Goal: Find specific page/section: Find specific page/section

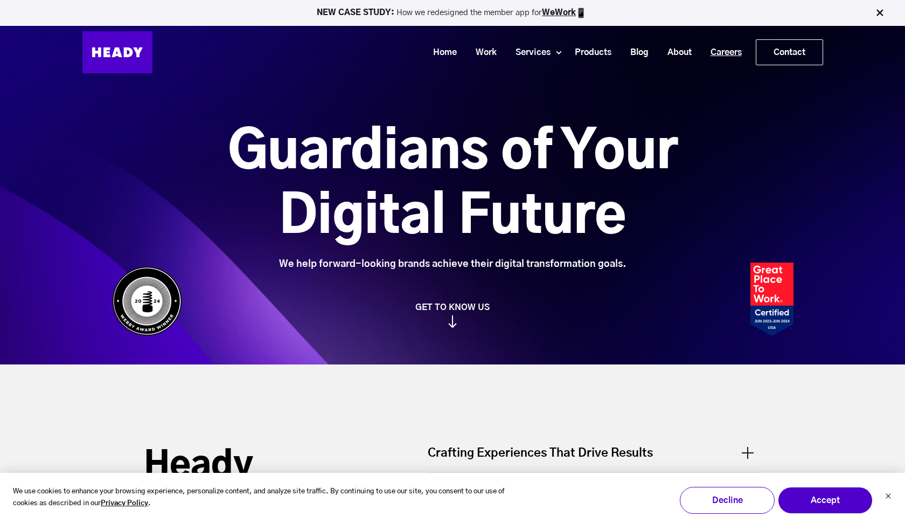
click at [726, 51] on link "Careers" at bounding box center [722, 53] width 50 height 20
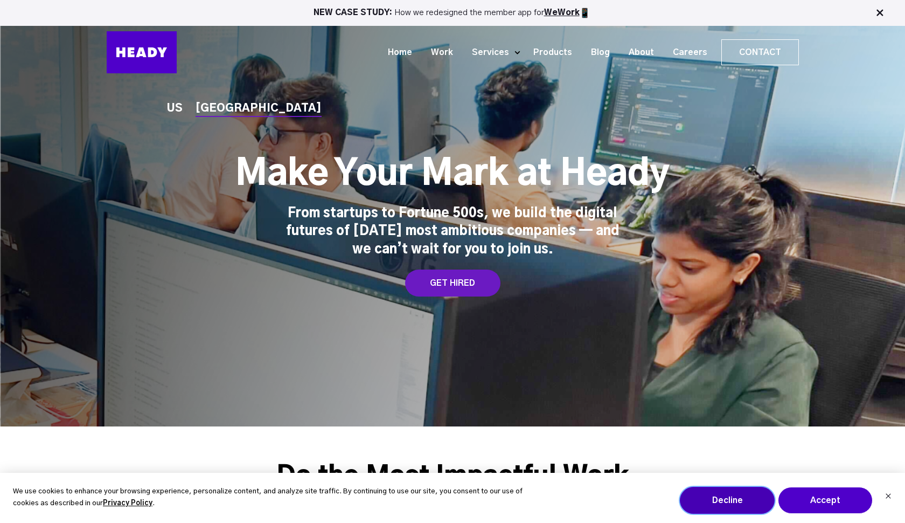
click at [754, 502] on button "Decline" at bounding box center [727, 500] width 95 height 27
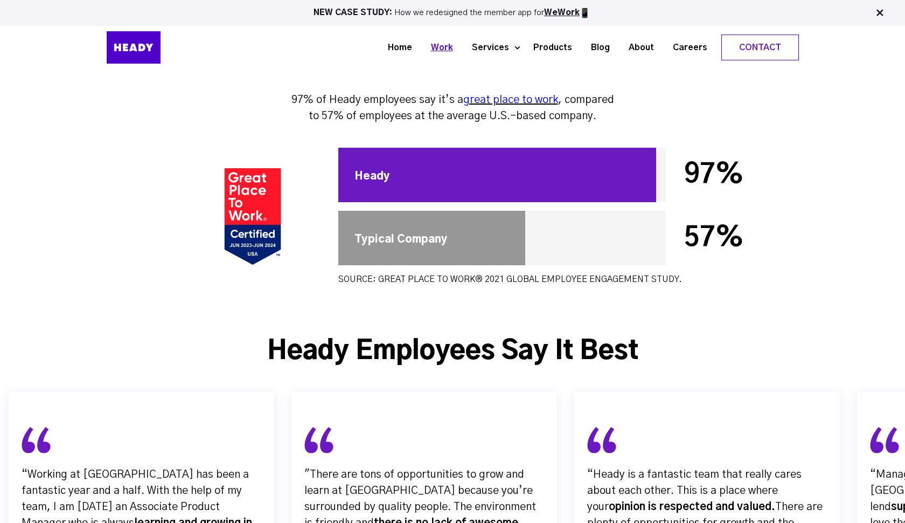
scroll to position [3521, 0]
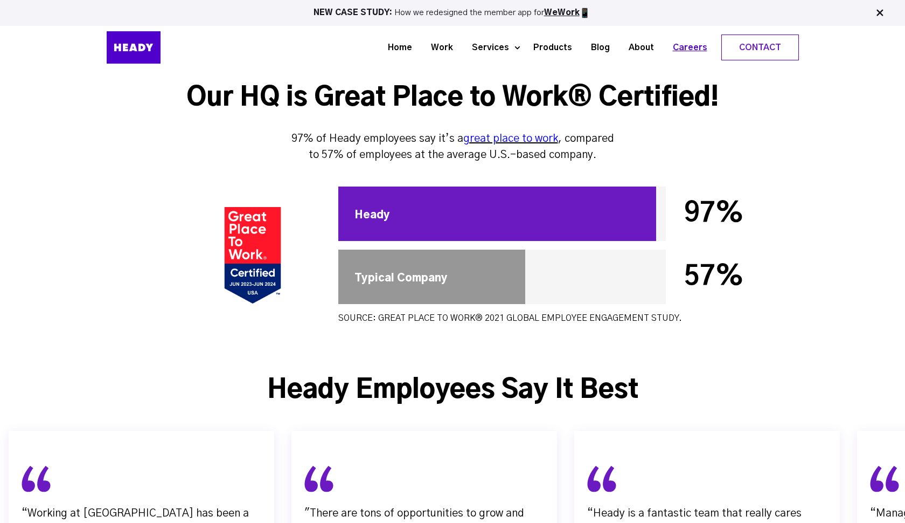
click at [697, 43] on link "Careers" at bounding box center [685, 48] width 53 height 20
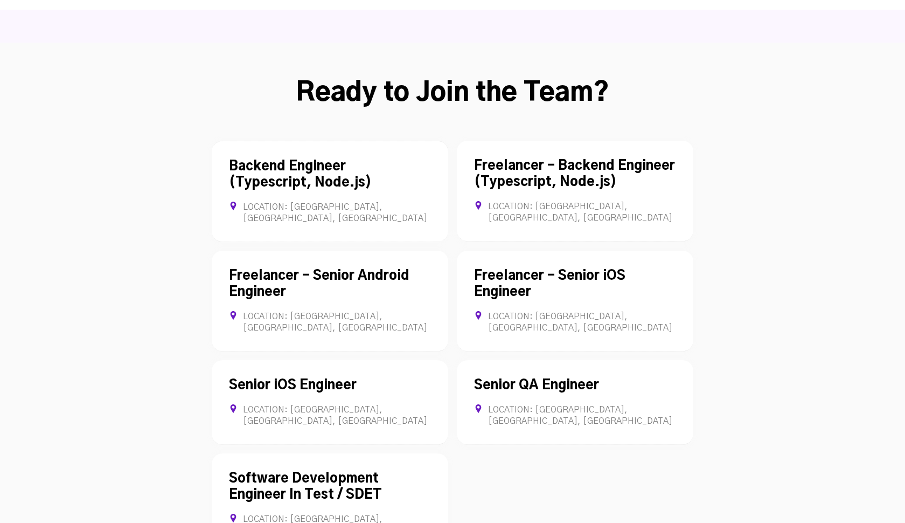
scroll to position [2935, 0]
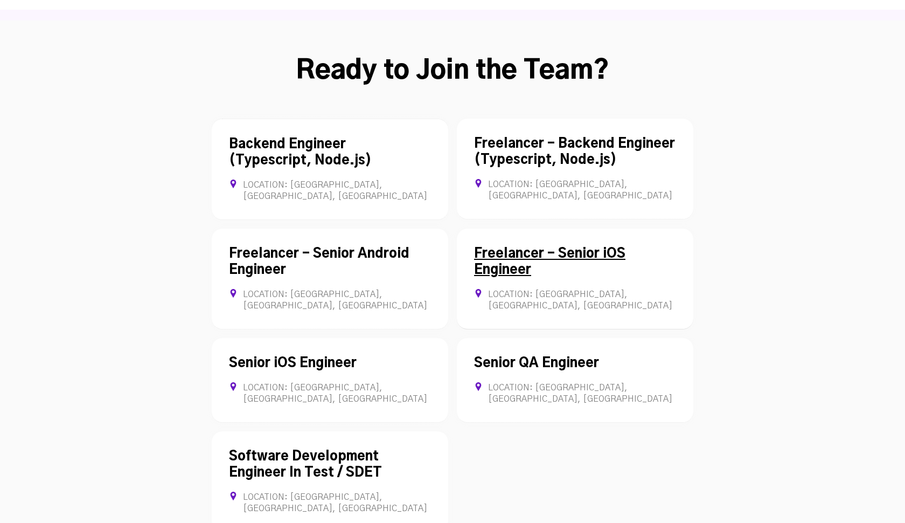
click at [565, 228] on div "Freelancer - Senior iOS Engineer Location: Mumbai, Maharashtra, India Contract …" at bounding box center [575, 278] width 237 height 101
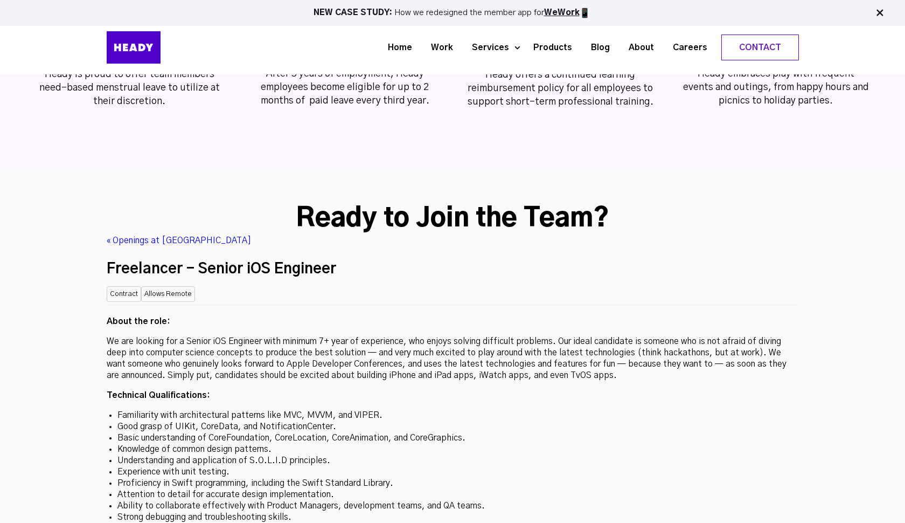
scroll to position [2783, 0]
